Goal: Transaction & Acquisition: Obtain resource

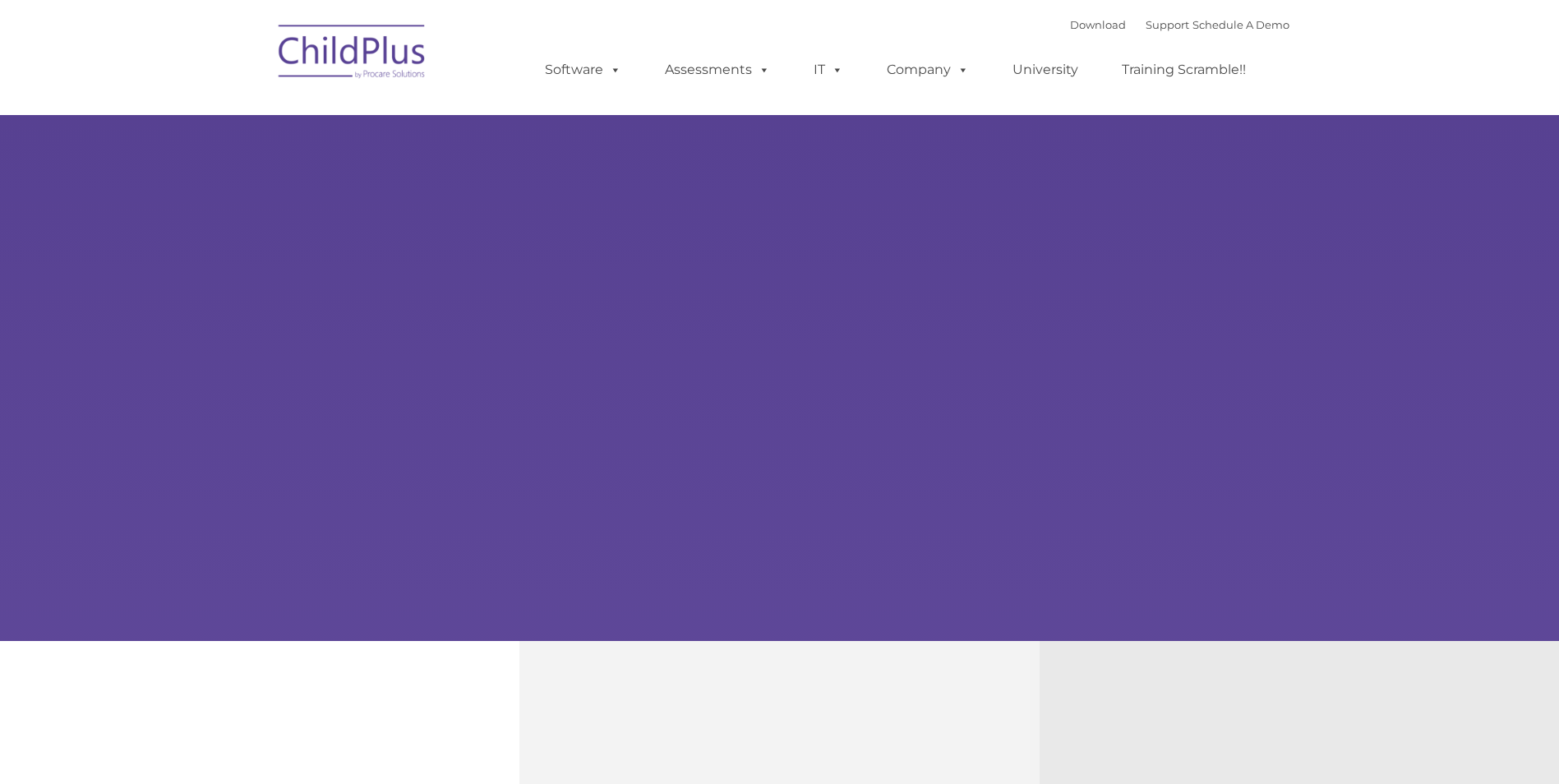
type input ""
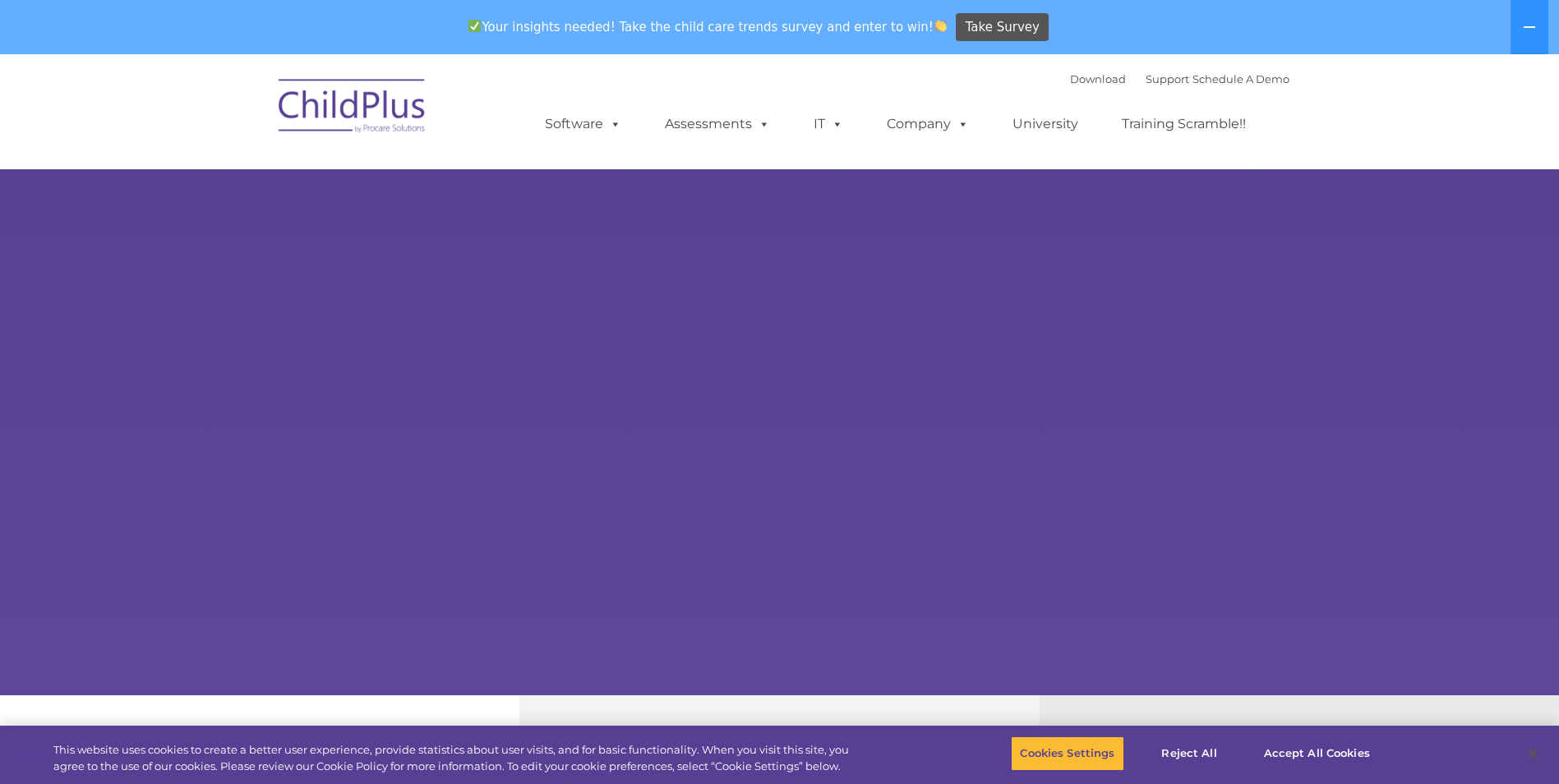
select select "MEDIUM"
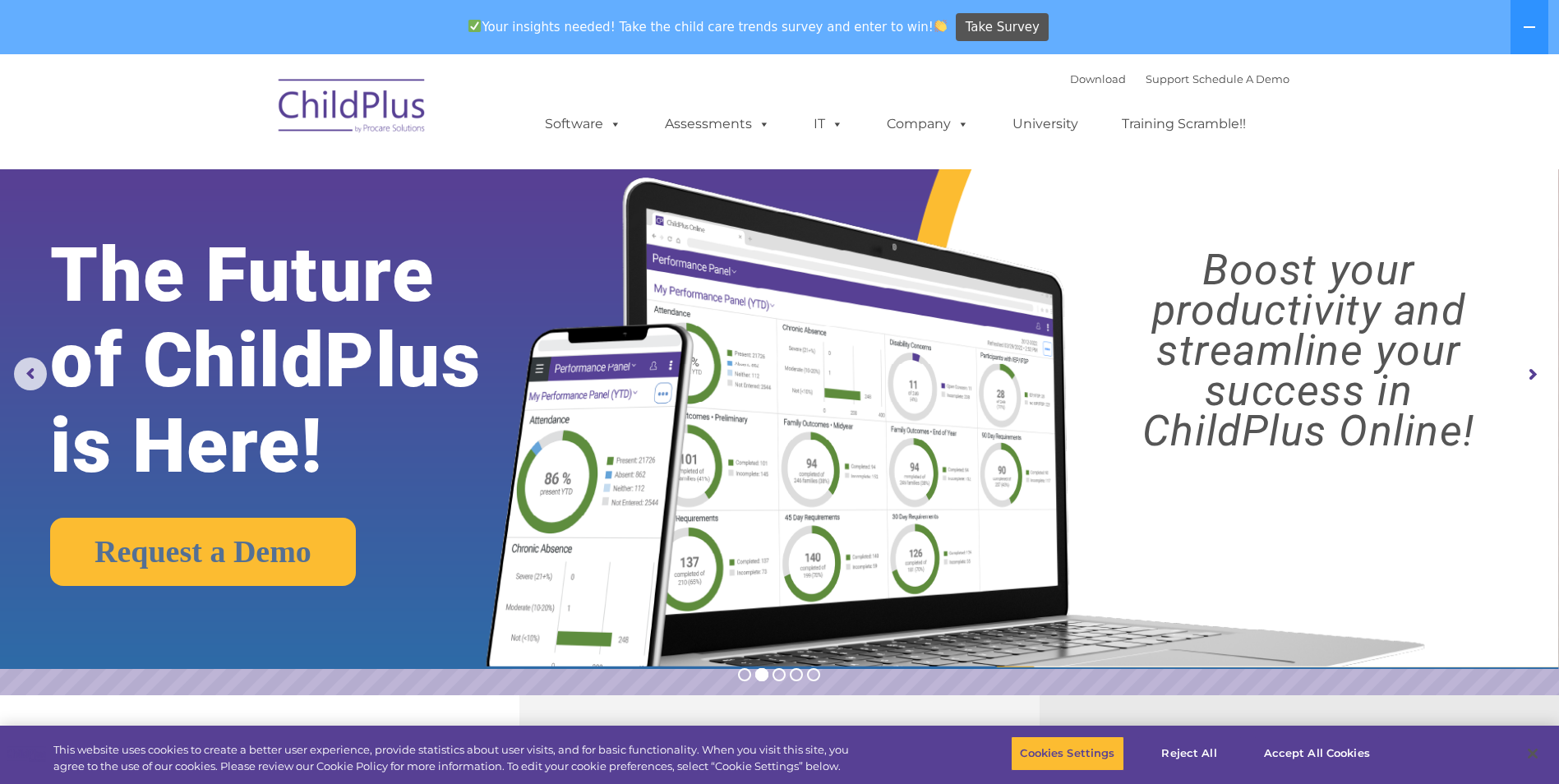
click at [1535, 372] on rs-arrow at bounding box center [1532, 375] width 33 height 33
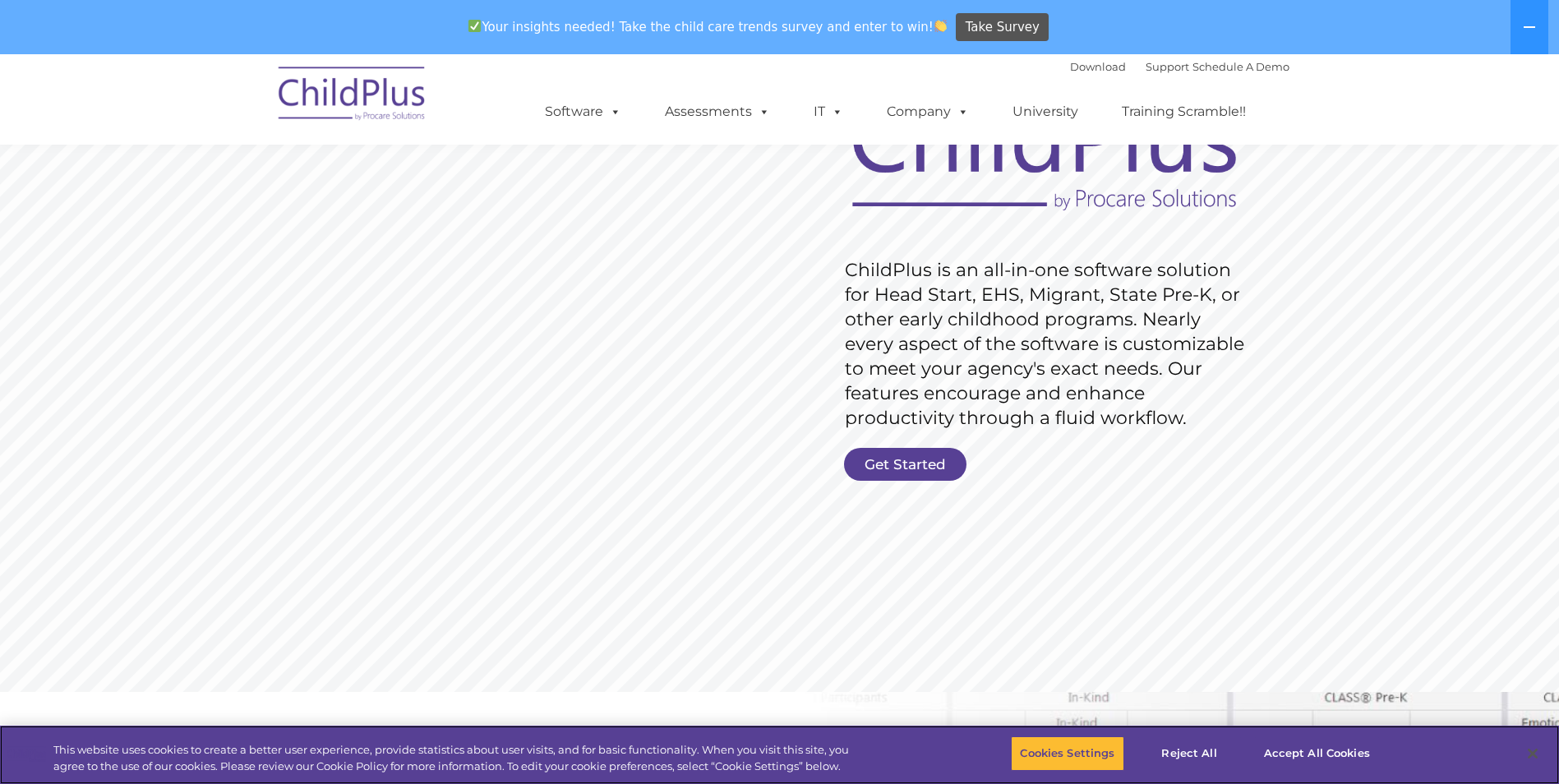
scroll to position [166, 0]
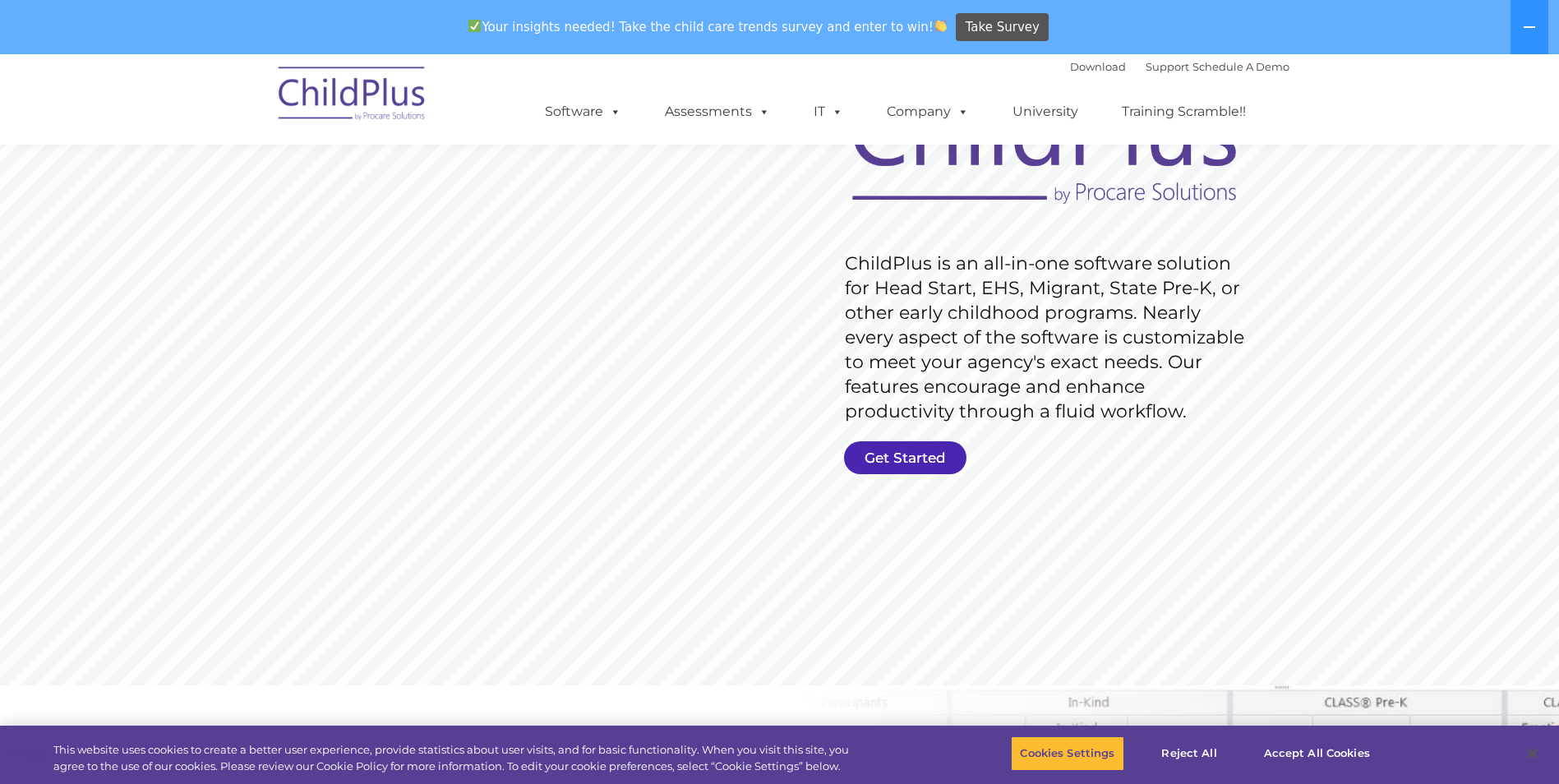
click at [907, 456] on link "Get Started" at bounding box center [905, 458] width 122 height 33
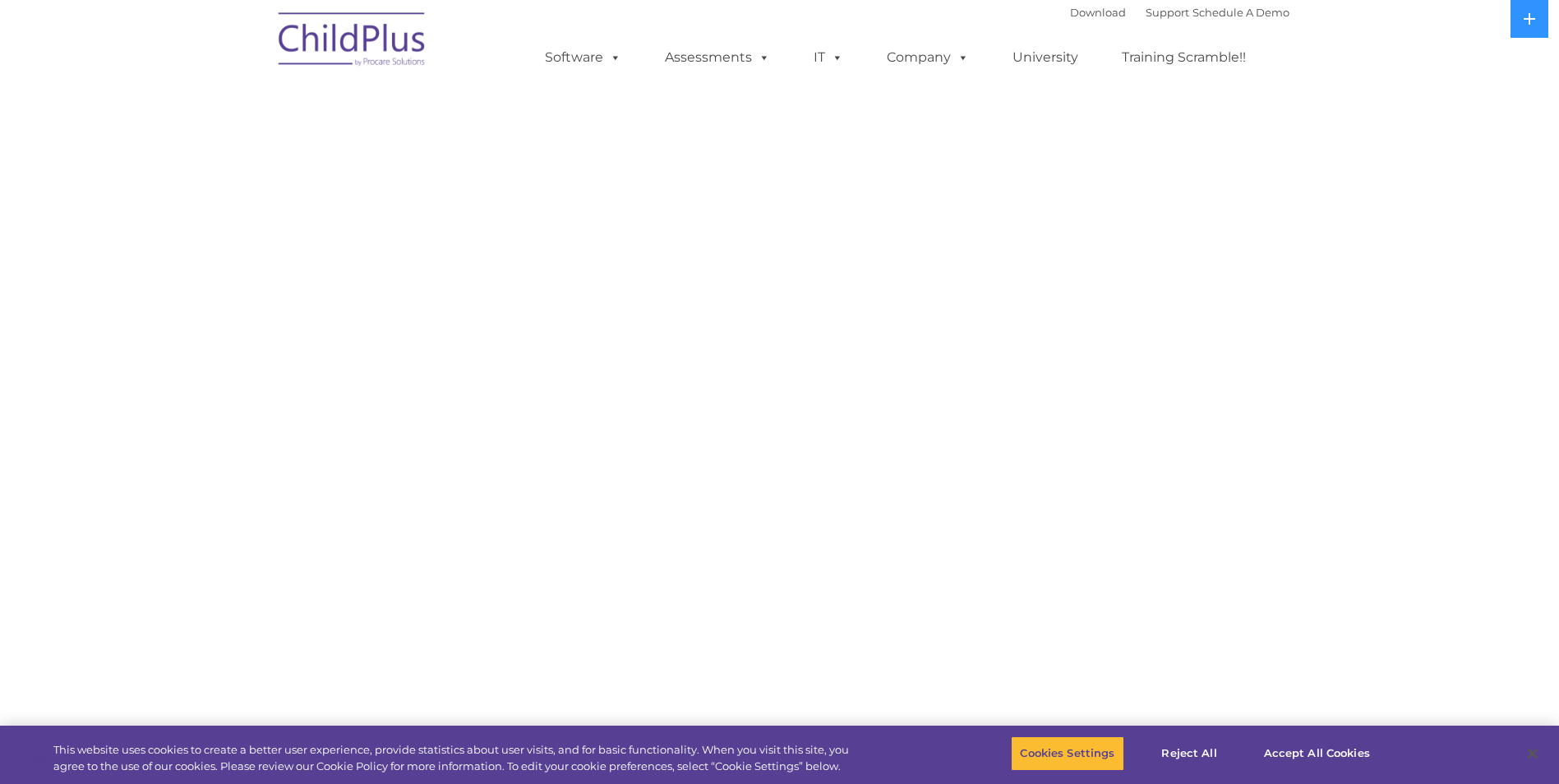
select select "MEDIUM"
